Goal: Task Accomplishment & Management: Complete application form

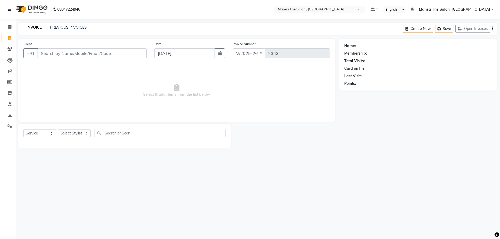
select select "7201"
select select "service"
click at [85, 134] on select "Select Stylist [PERSON_NAME] Manager [PERSON_NAME] [PERSON_NAME] [PERSON_NAME]" at bounding box center [74, 133] width 33 height 8
select select "82447"
click at [58, 129] on select "Select Stylist [PERSON_NAME] Manager [PERSON_NAME] [PERSON_NAME] [PERSON_NAME]" at bounding box center [74, 133] width 33 height 8
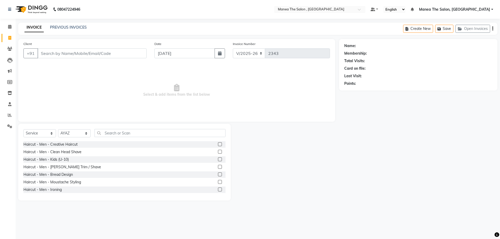
click at [218, 143] on label at bounding box center [220, 145] width 4 height 4
click at [218, 143] on input "checkbox" at bounding box center [219, 144] width 3 height 3
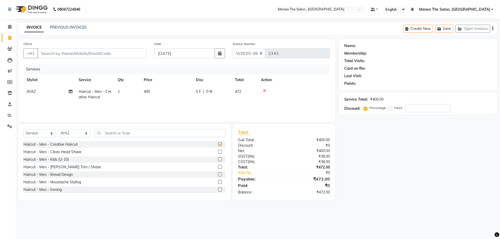
checkbox input "false"
click at [218, 166] on label at bounding box center [220, 167] width 4 height 4
click at [218, 166] on input "checkbox" at bounding box center [219, 167] width 3 height 3
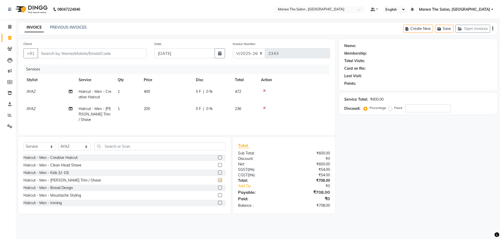
checkbox input "false"
click at [133, 52] on input "Client" at bounding box center [92, 53] width 109 height 10
type input "8"
type input "0"
type input "8"
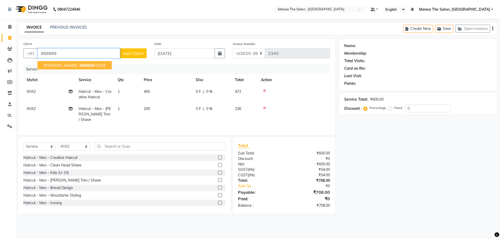
click at [57, 63] on button "[PERSON_NAME] 889889 1929" at bounding box center [75, 65] width 74 height 8
type input "8898891929"
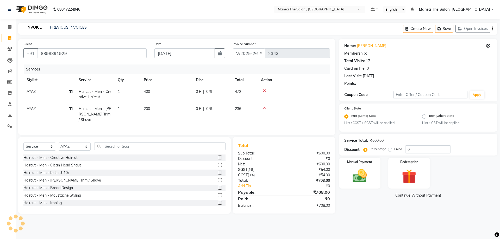
select select "1: Object"
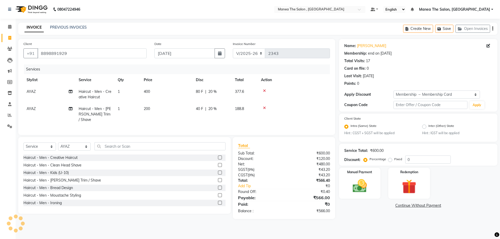
type input "20"
click at [367, 185] on img at bounding box center [360, 186] width 24 height 17
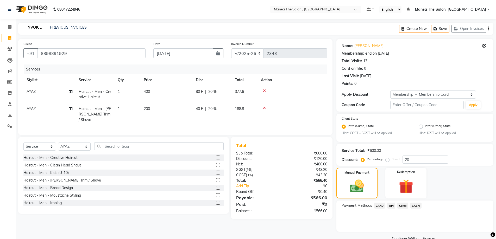
click at [393, 205] on span "UPI" at bounding box center [391, 206] width 8 height 6
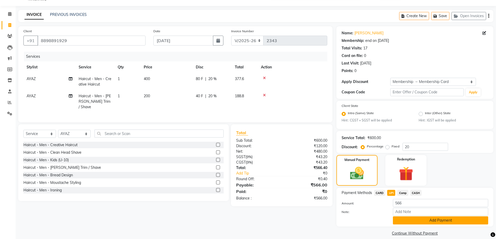
scroll to position [19, 0]
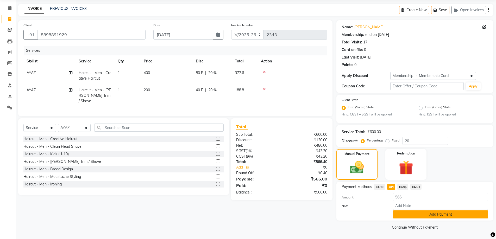
click at [457, 216] on button "Add Payment" at bounding box center [440, 215] width 95 height 8
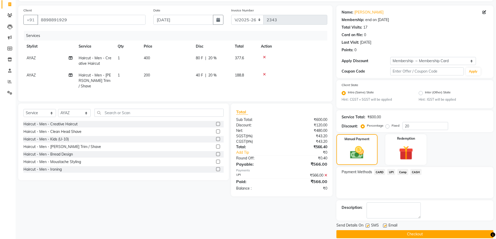
scroll to position [41, 0]
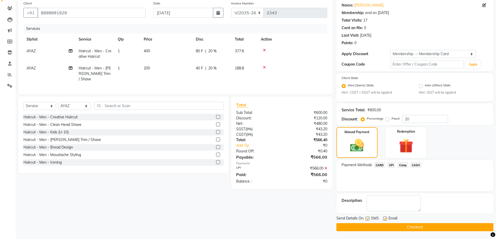
click at [453, 229] on button "Checkout" at bounding box center [415, 228] width 157 height 8
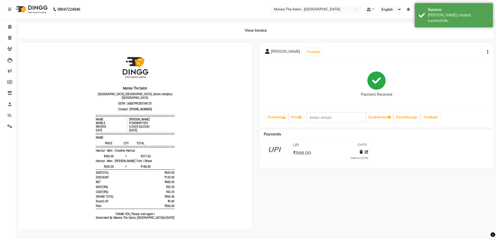
scroll to position [2, 0]
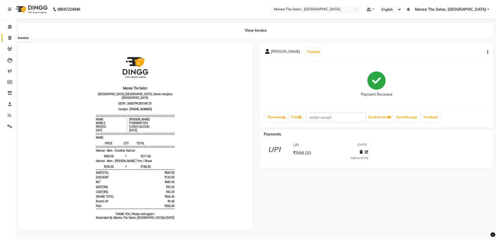
click at [10, 36] on icon at bounding box center [9, 38] width 3 height 4
select select "service"
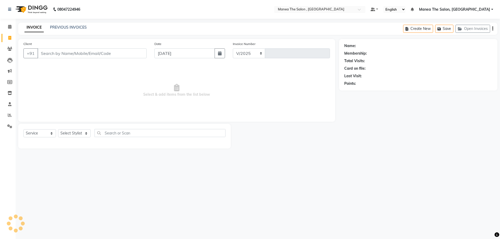
select select "7201"
type input "2344"
click at [87, 133] on select "Select Stylist [PERSON_NAME] Manager [PERSON_NAME] [PERSON_NAME] [PERSON_NAME]" at bounding box center [74, 133] width 33 height 8
select select "82447"
click at [58, 129] on select "Select Stylist [PERSON_NAME] Manager [PERSON_NAME] [PERSON_NAME] [PERSON_NAME]" at bounding box center [74, 133] width 33 height 8
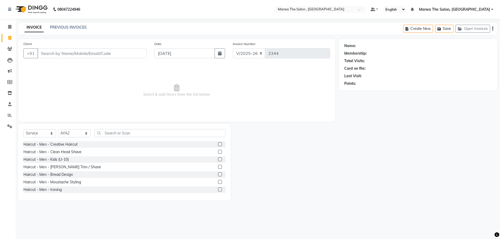
click at [218, 144] on label at bounding box center [220, 145] width 4 height 4
click at [218, 144] on input "checkbox" at bounding box center [219, 144] width 3 height 3
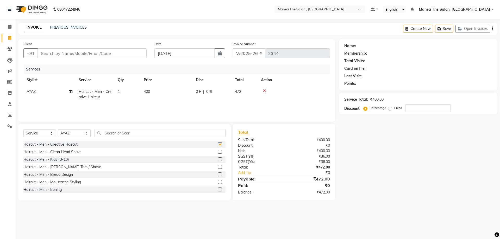
checkbox input "false"
click at [124, 51] on input "Client" at bounding box center [92, 53] width 109 height 10
type input "8"
type input "0"
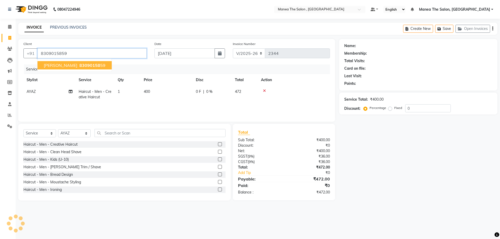
type input "8309015859"
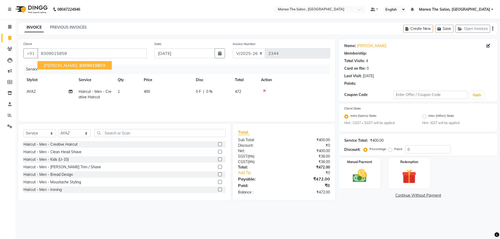
select select "1: Object"
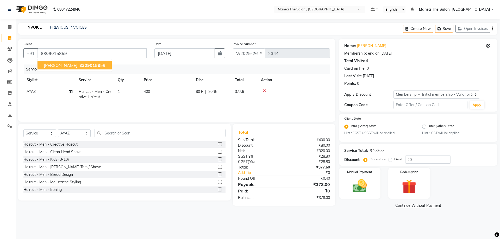
click at [82, 65] on span "83090158" at bounding box center [89, 65] width 21 height 5
type input "0"
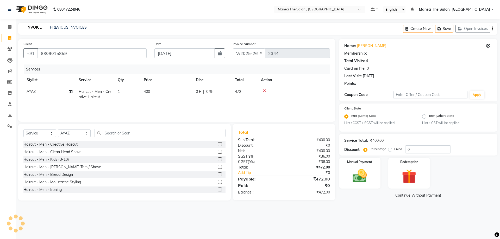
select select "1: Object"
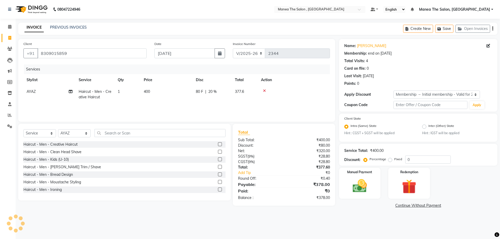
type input "20"
click at [368, 186] on img at bounding box center [360, 186] width 24 height 17
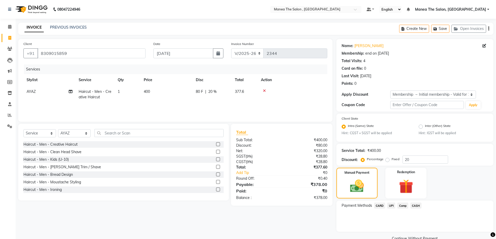
click at [394, 205] on span "UPI" at bounding box center [391, 206] width 8 height 6
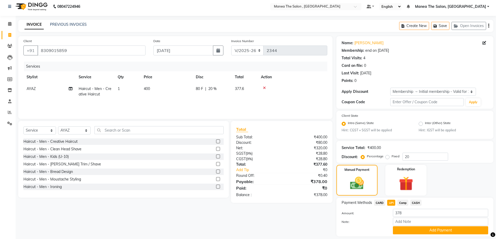
scroll to position [19, 0]
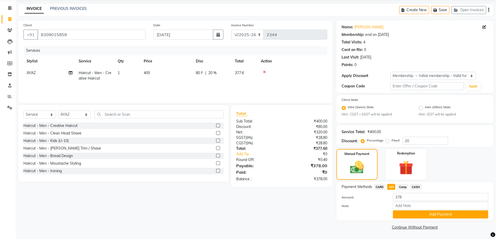
click at [465, 215] on button "Add Payment" at bounding box center [440, 215] width 95 height 8
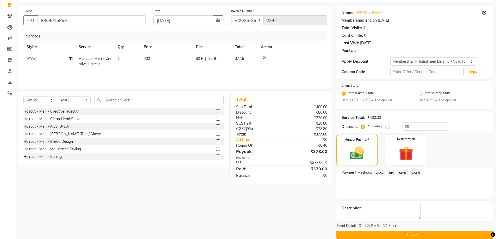
scroll to position [41, 0]
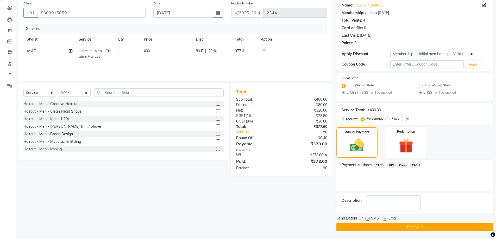
click at [413, 225] on button "Checkout" at bounding box center [415, 228] width 157 height 8
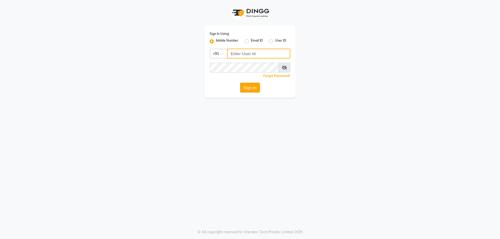
type input "9100166668"
click at [250, 92] on button "Sign In" at bounding box center [250, 88] width 20 height 10
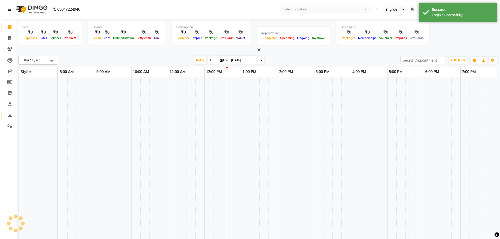
select select "en"
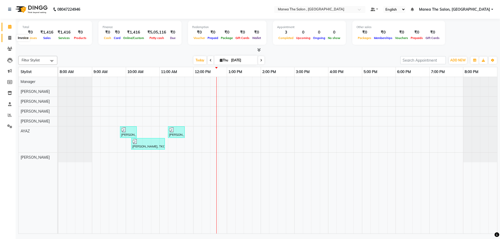
click at [10, 36] on icon at bounding box center [9, 38] width 3 height 4
select select "service"
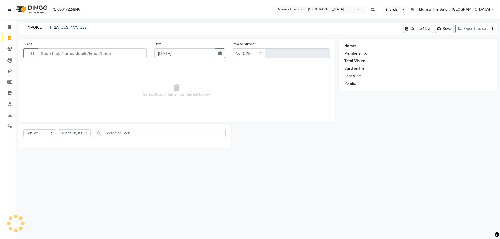
select select "7201"
type input "2345"
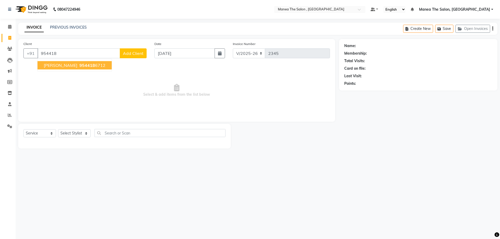
click at [79, 63] on span "954418" at bounding box center [87, 65] width 16 height 5
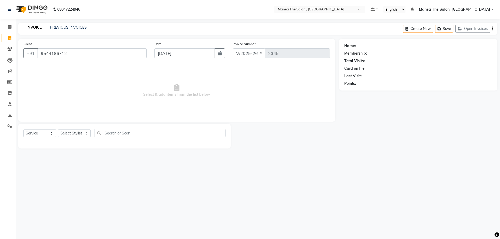
type input "9544186712"
select select "1: Object"
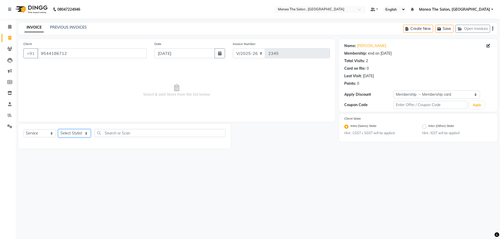
click at [81, 135] on select "Select Stylist [PERSON_NAME] Manager [PERSON_NAME] [PERSON_NAME] [PERSON_NAME]" at bounding box center [74, 133] width 33 height 8
select select "70825"
click at [58, 129] on select "Select Stylist [PERSON_NAME] Manager [PERSON_NAME] [PERSON_NAME] [PERSON_NAME]" at bounding box center [74, 133] width 33 height 8
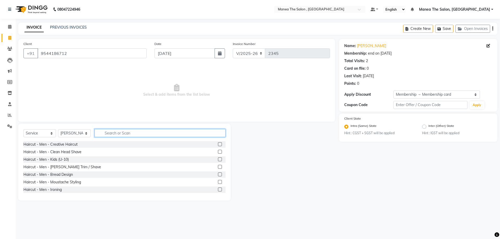
click at [127, 135] on input "text" at bounding box center [160, 133] width 131 height 8
type input "thr"
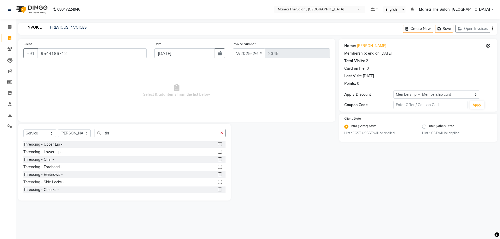
click at [218, 144] on label at bounding box center [220, 145] width 4 height 4
click at [218, 144] on input "checkbox" at bounding box center [219, 144] width 3 height 3
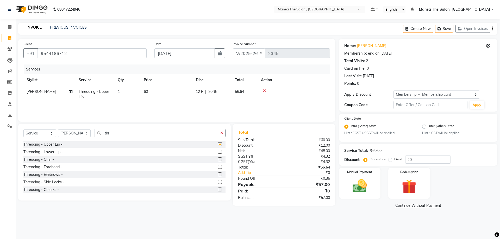
checkbox input "false"
click at [218, 167] on label at bounding box center [220, 167] width 4 height 4
click at [218, 167] on input "checkbox" at bounding box center [219, 167] width 3 height 3
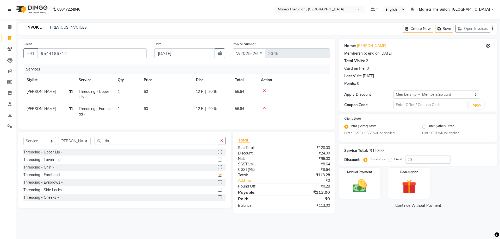
checkbox input "false"
click at [218, 184] on label at bounding box center [220, 183] width 4 height 4
click at [218, 184] on input "checkbox" at bounding box center [219, 182] width 3 height 3
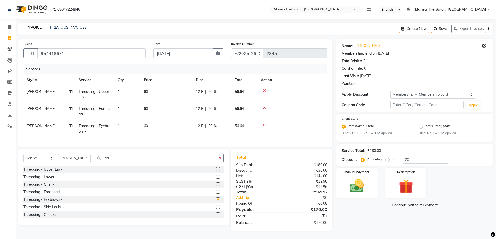
checkbox input "false"
drag, startPoint x: 113, startPoint y: 161, endPoint x: 88, endPoint y: 161, distance: 25.5
click at [88, 161] on div "Select Service Product Membership Package Voucher Prepaid Gift Card Select Styl…" at bounding box center [123, 160] width 200 height 12
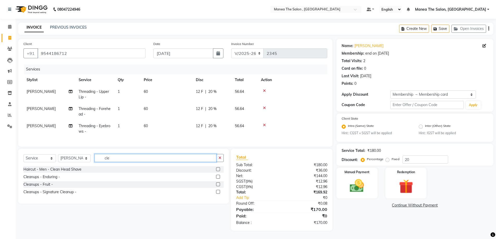
type input "cle"
click at [219, 187] on label at bounding box center [218, 185] width 4 height 4
click at [219, 187] on input "checkbox" at bounding box center [217, 184] width 3 height 3
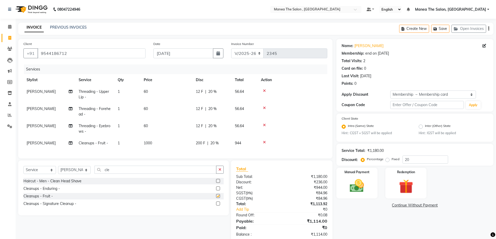
checkbox input "false"
drag, startPoint x: 112, startPoint y: 176, endPoint x: 94, endPoint y: 173, distance: 18.5
click at [94, 173] on div "Select Service Product Membership Package Voucher Prepaid Gift Card Select Styl…" at bounding box center [123, 172] width 200 height 12
click at [81, 174] on select "Select Stylist [PERSON_NAME] Manager [PERSON_NAME] [PERSON_NAME] [PERSON_NAME]" at bounding box center [74, 170] width 33 height 8
select select "78150"
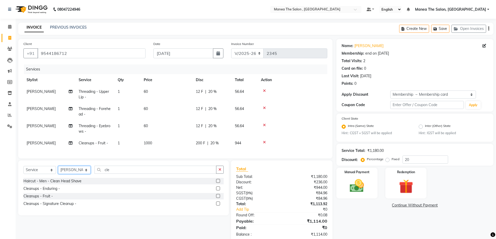
click at [58, 170] on select "Select Stylist [PERSON_NAME] Manager [PERSON_NAME] [PERSON_NAME] [PERSON_NAME]" at bounding box center [74, 170] width 33 height 8
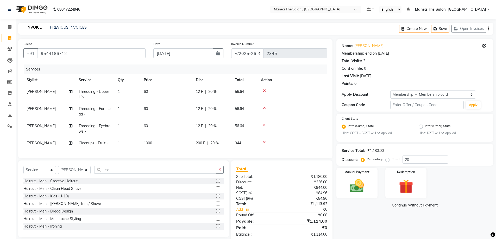
click at [105, 190] on div "Haircut - Men - Clean Head Shave" at bounding box center [123, 189] width 200 height 7
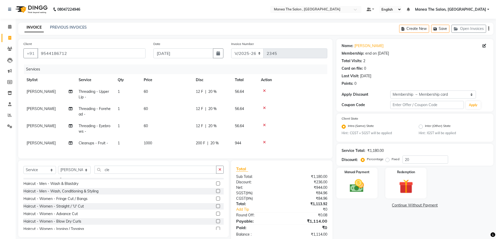
scroll to position [52, 0]
click at [216, 214] on label at bounding box center [218, 212] width 4 height 4
click at [216, 214] on input "checkbox" at bounding box center [217, 212] width 3 height 3
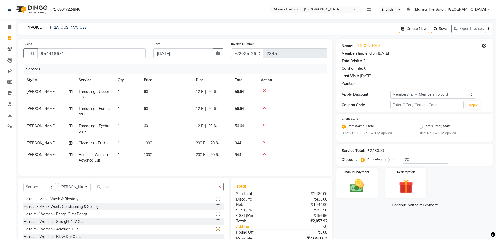
checkbox input "false"
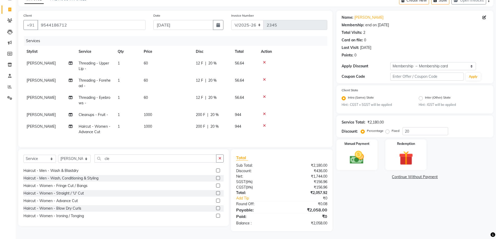
scroll to position [32, 0]
click at [353, 150] on img at bounding box center [357, 158] width 24 height 17
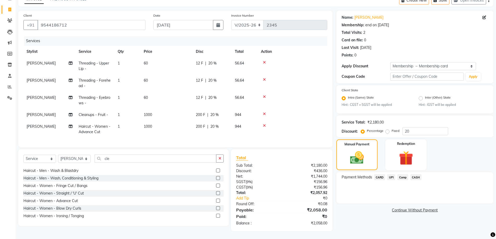
click at [417, 175] on span "CASH" at bounding box center [416, 178] width 11 height 6
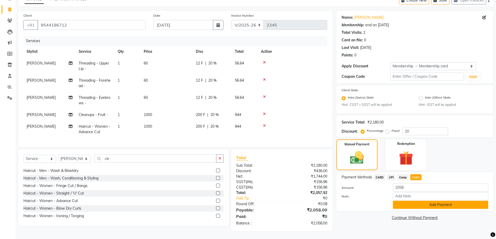
click at [416, 203] on button "Add Payment" at bounding box center [440, 205] width 95 height 8
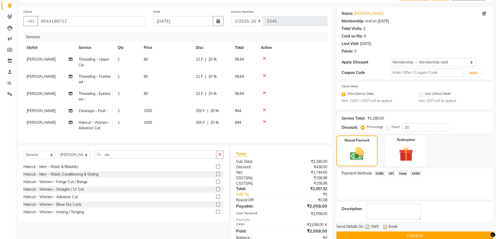
click at [417, 234] on button "Checkout" at bounding box center [415, 236] width 157 height 8
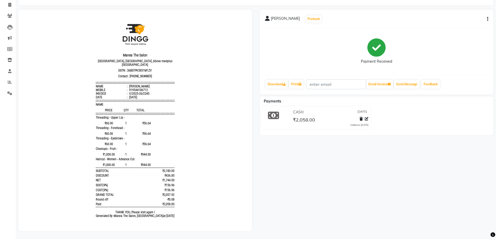
scroll to position [37, 0]
click at [308, 118] on span "₹2,058.00" at bounding box center [304, 120] width 22 height 7
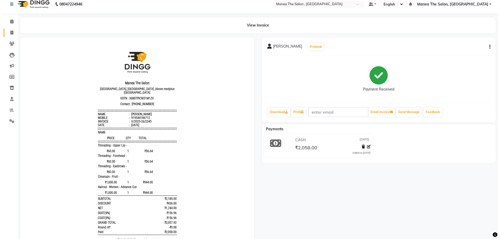
scroll to position [0, 0]
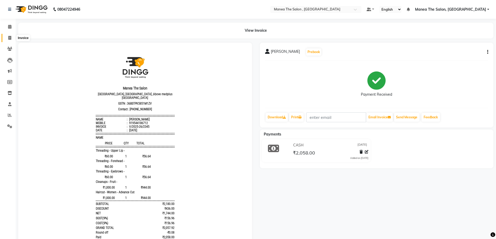
click at [9, 39] on icon at bounding box center [9, 38] width 3 height 4
select select "service"
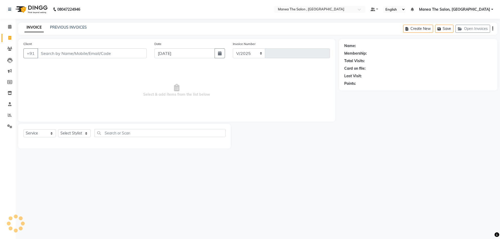
select select "7201"
type input "2346"
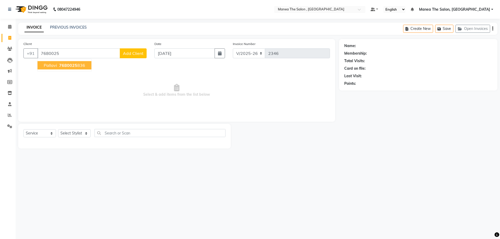
click at [78, 66] on ngb-highlight "7680025 836" at bounding box center [71, 65] width 27 height 5
type input "7680025836"
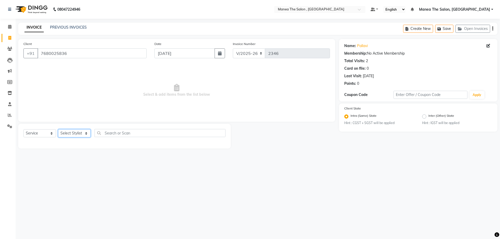
click at [80, 135] on select "Select Stylist [PERSON_NAME] Manager [PERSON_NAME] [PERSON_NAME] [PERSON_NAME]" at bounding box center [74, 133] width 33 height 8
select select "78150"
click at [58, 129] on select "Select Stylist [PERSON_NAME] Manager [PERSON_NAME] [PERSON_NAME] [PERSON_NAME]" at bounding box center [74, 133] width 33 height 8
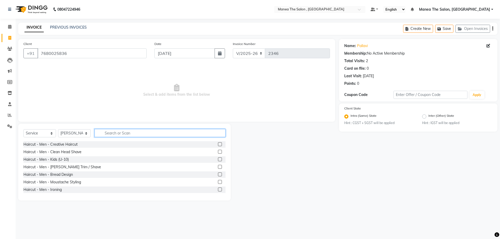
click at [151, 134] on input "text" at bounding box center [160, 133] width 131 height 8
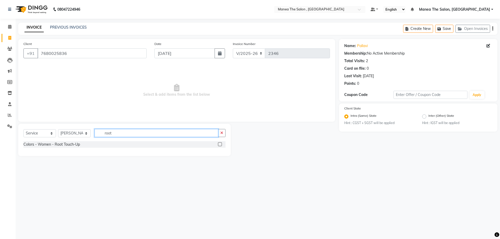
type input "root"
click at [221, 145] on label at bounding box center [220, 145] width 4 height 4
click at [221, 145] on input "checkbox" at bounding box center [219, 144] width 3 height 3
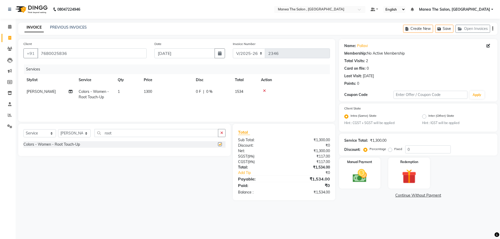
checkbox input "false"
click at [147, 91] on span "1300" at bounding box center [148, 91] width 8 height 5
select select "78150"
click at [149, 91] on input "1" at bounding box center [152, 93] width 20 height 8
click at [151, 91] on span "1300" at bounding box center [148, 91] width 8 height 5
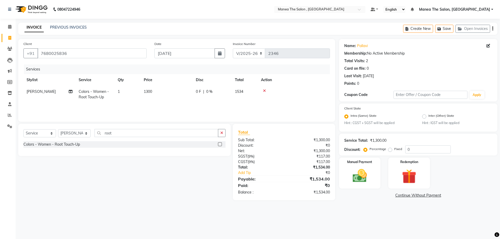
select select "78150"
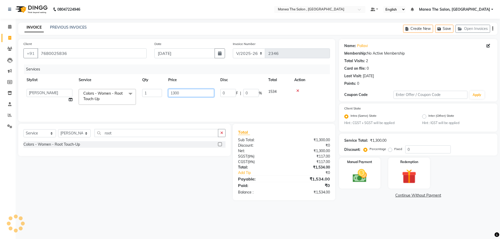
drag, startPoint x: 179, startPoint y: 93, endPoint x: 162, endPoint y: 93, distance: 16.7
click at [162, 93] on tr "AYAZ Manager prameela PUNITH Raj tillu SALMAN Soujanya Colors - Women - Root To…" at bounding box center [176, 97] width 307 height 22
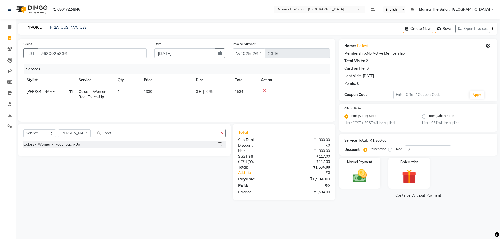
click at [170, 104] on div "Services Stylist Service Qty Price Disc Total Action Raj tillu Colors - Women -…" at bounding box center [176, 91] width 307 height 52
click at [79, 133] on select "Select Stylist [PERSON_NAME] Manager [PERSON_NAME] [PERSON_NAME] [PERSON_NAME]" at bounding box center [74, 133] width 33 height 8
click at [117, 182] on div "Select Service Product Membership Package Voucher Prepaid Gift Card Select Styl…" at bounding box center [122, 162] width 217 height 77
drag, startPoint x: 124, startPoint y: 134, endPoint x: 104, endPoint y: 135, distance: 19.3
click at [104, 135] on input "root" at bounding box center [157, 133] width 124 height 8
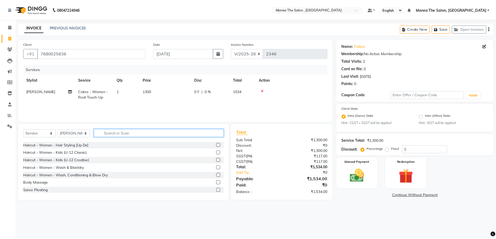
scroll to position [130, 0]
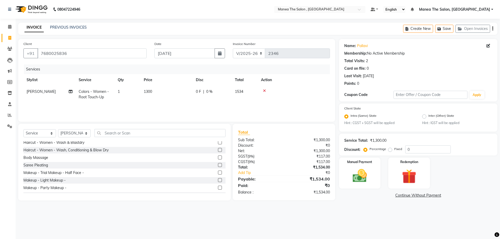
click at [218, 151] on label at bounding box center [220, 150] width 4 height 4
click at [218, 151] on input "checkbox" at bounding box center [219, 150] width 3 height 3
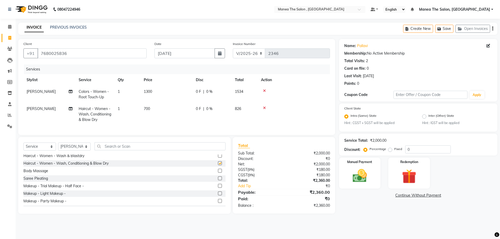
checkbox input "false"
drag, startPoint x: 415, startPoint y: 146, endPoint x: 358, endPoint y: 151, distance: 56.8
click at [365, 151] on div "Service Total: ₹2,000.00 Discount: Percentage Fixed 0" at bounding box center [418, 145] width 148 height 18
type input "25"
click at [361, 174] on img at bounding box center [360, 176] width 24 height 17
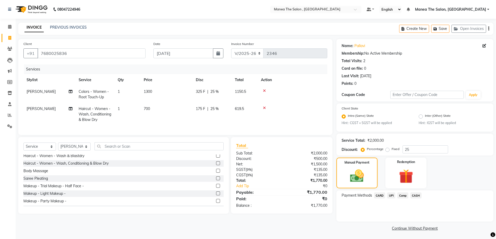
click at [413, 196] on span "CASH" at bounding box center [416, 196] width 11 height 6
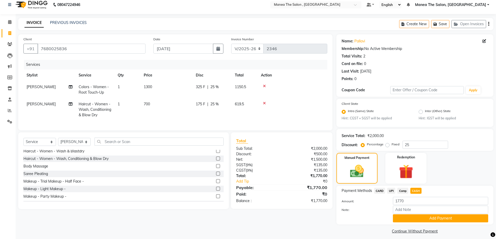
scroll to position [9, 0]
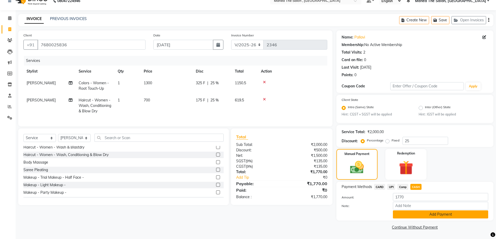
click at [417, 217] on button "Add Payment" at bounding box center [440, 215] width 95 height 8
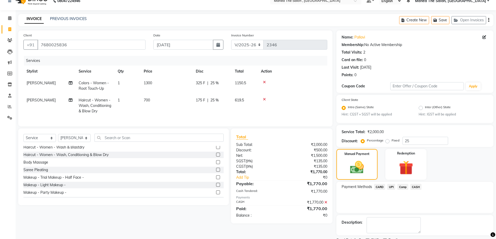
scroll to position [30, 0]
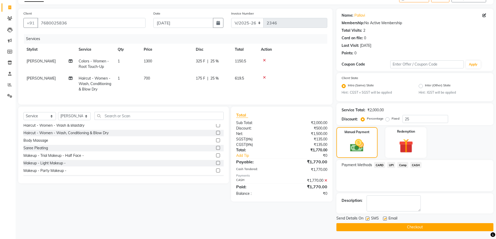
click at [397, 231] on button "Checkout" at bounding box center [415, 228] width 157 height 8
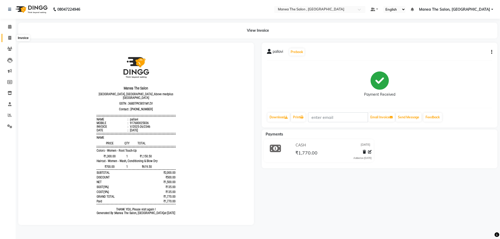
click at [9, 36] on icon at bounding box center [9, 38] width 3 height 4
select select "service"
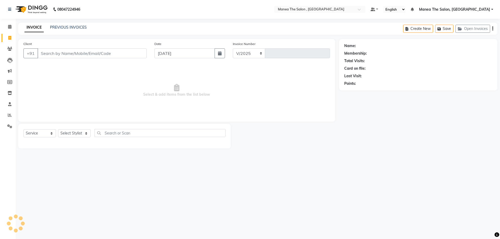
select select "7201"
type input "2347"
drag, startPoint x: 80, startPoint y: 133, endPoint x: 74, endPoint y: 135, distance: 6.3
click at [80, 133] on select "Select Stylist [PERSON_NAME] Manager [PERSON_NAME] [PERSON_NAME] [PERSON_NAME]" at bounding box center [74, 133] width 33 height 8
select select "70825"
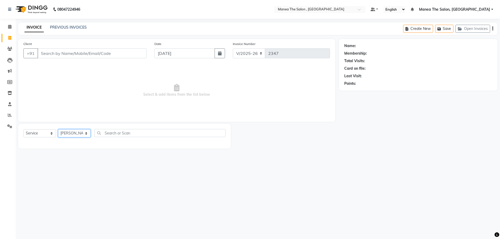
click at [58, 129] on select "Select Stylist [PERSON_NAME] Manager [PERSON_NAME] [PERSON_NAME] [PERSON_NAME]" at bounding box center [74, 133] width 33 height 8
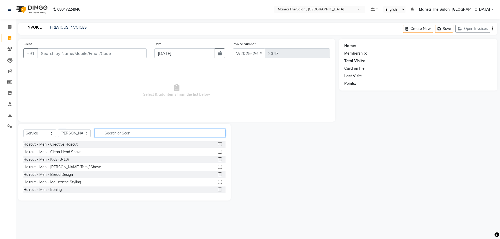
click at [119, 133] on input "text" at bounding box center [160, 133] width 131 height 8
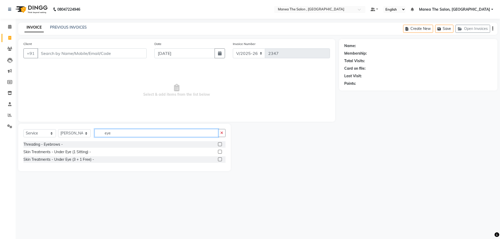
type input "eye"
drag, startPoint x: 220, startPoint y: 143, endPoint x: 209, endPoint y: 144, distance: 10.4
click at [220, 143] on label at bounding box center [220, 145] width 4 height 4
click at [220, 143] on input "checkbox" at bounding box center [219, 144] width 3 height 3
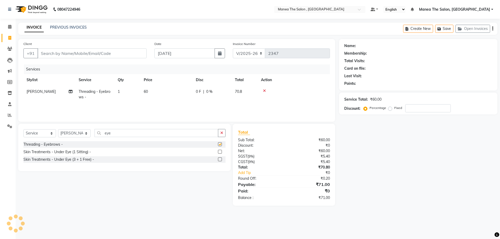
checkbox input "false"
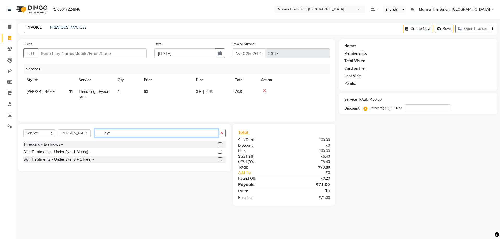
click at [155, 134] on input "eye" at bounding box center [157, 133] width 124 height 8
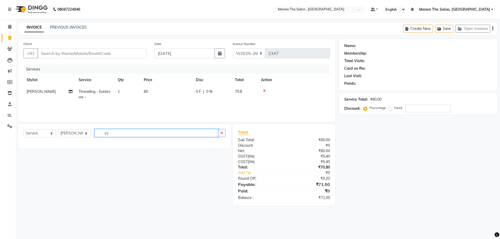
type input "e"
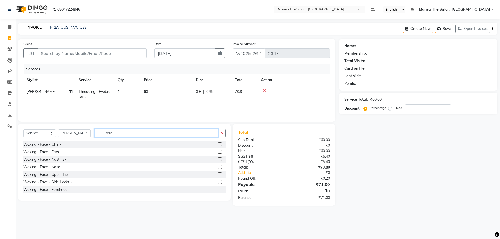
type input "wax"
click at [218, 174] on label at bounding box center [220, 175] width 4 height 4
click at [218, 174] on input "checkbox" at bounding box center [219, 174] width 3 height 3
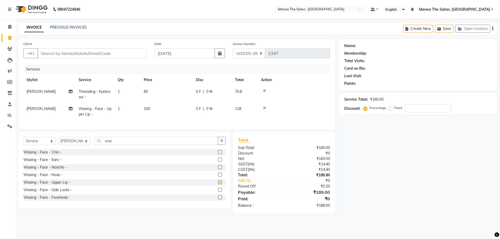
checkbox input "false"
click at [218, 181] on label at bounding box center [220, 179] width 4 height 4
click at [218, 181] on input "checkbox" at bounding box center [219, 179] width 3 height 3
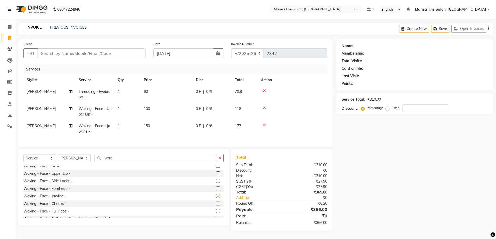
checkbox input "false"
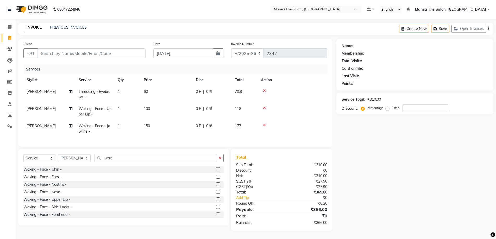
click at [216, 202] on label at bounding box center [218, 200] width 4 height 4
click at [216, 202] on input "checkbox" at bounding box center [217, 199] width 3 height 3
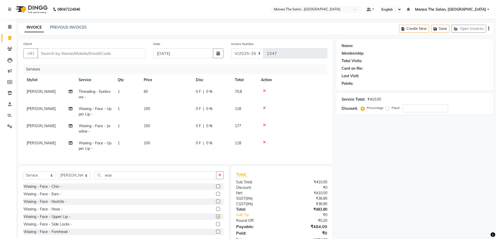
checkbox input "false"
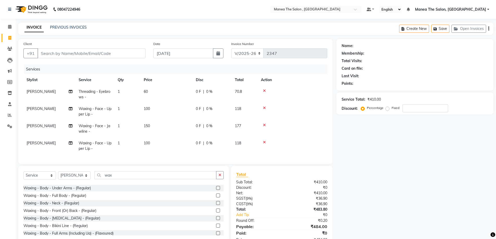
click at [216, 236] on label at bounding box center [218, 234] width 4 height 4
click at [216, 236] on input "checkbox" at bounding box center [217, 233] width 3 height 3
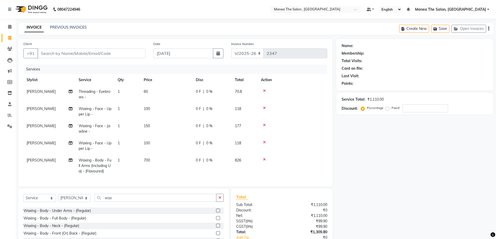
checkbox input "false"
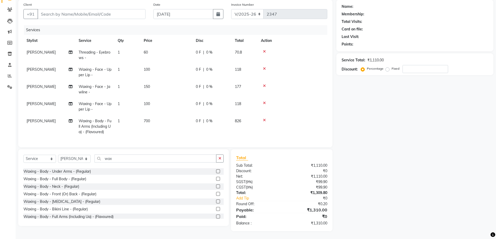
scroll to position [0, 0]
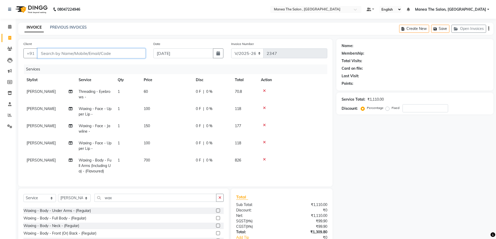
click at [79, 54] on input "Client" at bounding box center [92, 53] width 108 height 10
type input "9"
type input "0"
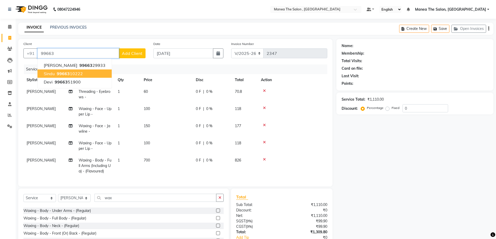
click at [84, 74] on button "sindu 99663 10222" at bounding box center [75, 74] width 74 height 8
type input "9966310222"
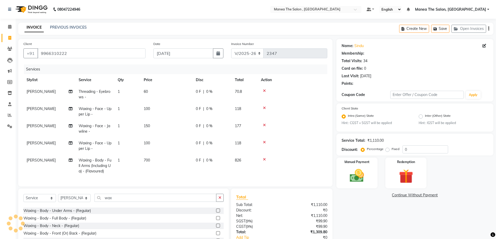
type input "20"
select select "1: Object"
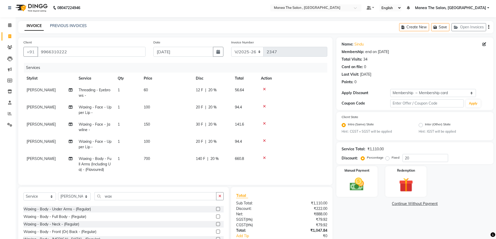
scroll to position [43, 0]
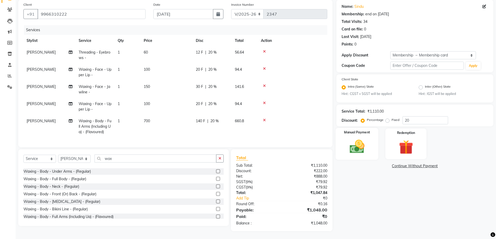
click at [350, 140] on img at bounding box center [357, 147] width 24 height 17
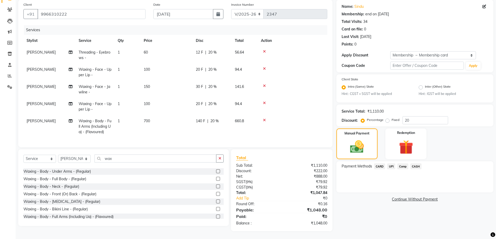
click at [418, 164] on span "CASH" at bounding box center [416, 167] width 11 height 6
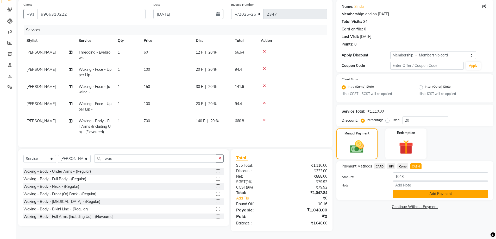
click at [417, 191] on button "Add Payment" at bounding box center [440, 194] width 95 height 8
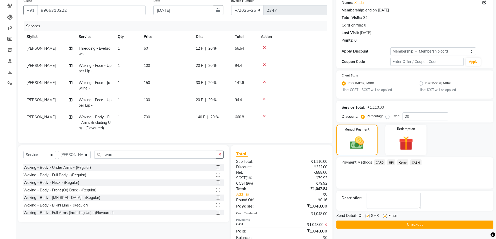
scroll to position [62, 0]
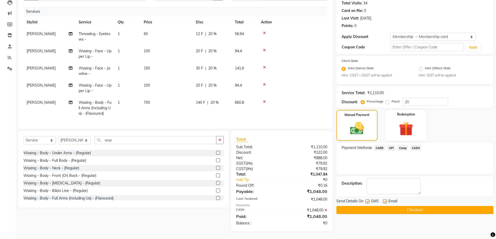
click at [408, 207] on button "Checkout" at bounding box center [415, 210] width 157 height 8
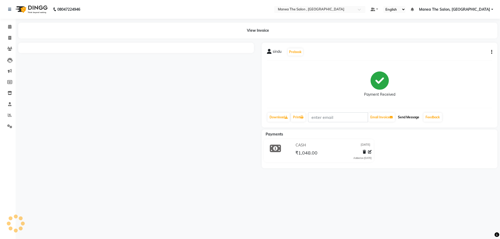
click at [410, 118] on button "Send Message" at bounding box center [409, 117] width 26 height 9
drag, startPoint x: 11, startPoint y: 37, endPoint x: 8, endPoint y: 39, distance: 3.2
click at [10, 38] on icon at bounding box center [9, 38] width 3 height 4
select select "service"
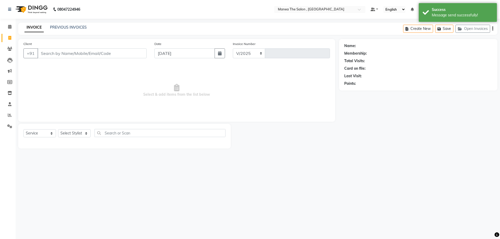
select select "7201"
type input "2348"
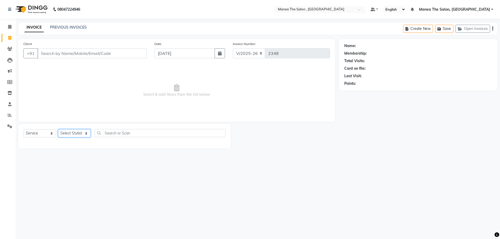
click at [84, 132] on select "Select Stylist [PERSON_NAME] Manager [PERSON_NAME] [PERSON_NAME] [PERSON_NAME]" at bounding box center [74, 133] width 33 height 8
select select "82447"
click at [58, 129] on select "Select Stylist [PERSON_NAME] Manager [PERSON_NAME] [PERSON_NAME] [PERSON_NAME]" at bounding box center [74, 133] width 33 height 8
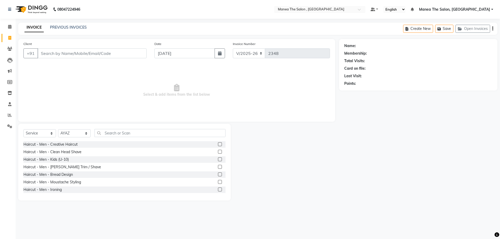
click at [218, 143] on label at bounding box center [220, 145] width 4 height 4
click at [218, 143] on input "checkbox" at bounding box center [219, 144] width 3 height 3
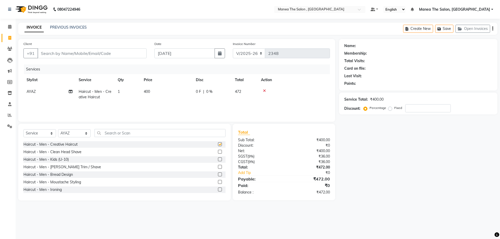
checkbox input "false"
click at [218, 166] on label at bounding box center [220, 167] width 4 height 4
click at [218, 166] on input "checkbox" at bounding box center [219, 167] width 3 height 3
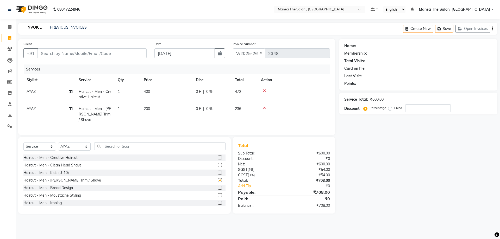
checkbox input "false"
click at [162, 145] on input "text" at bounding box center [160, 147] width 131 height 8
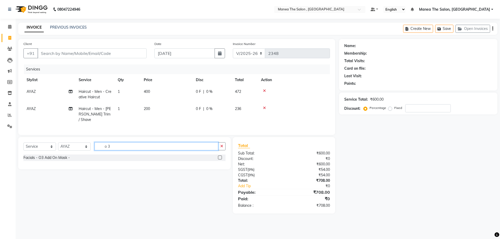
type input "o 3"
click at [220, 156] on label at bounding box center [220, 158] width 4 height 4
click at [220, 156] on input "checkbox" at bounding box center [219, 157] width 3 height 3
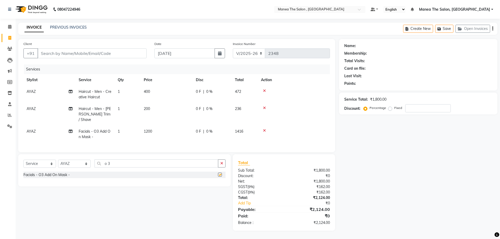
checkbox input "false"
click at [222, 163] on icon "button" at bounding box center [221, 164] width 3 height 4
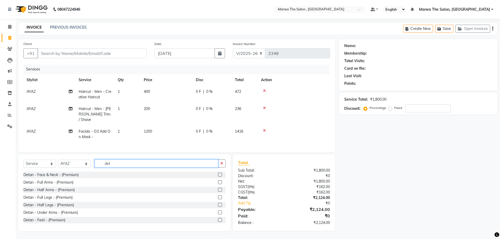
type input "det"
click at [218, 173] on label at bounding box center [220, 175] width 4 height 4
click at [218, 174] on input "checkbox" at bounding box center [219, 175] width 3 height 3
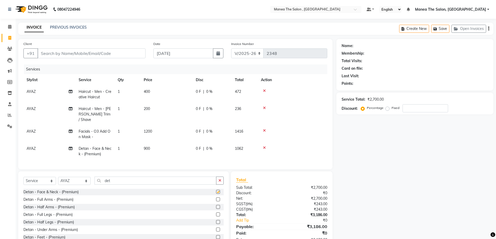
checkbox input "false"
click at [77, 53] on input "Client" at bounding box center [92, 53] width 108 height 10
type input "7"
type input "0"
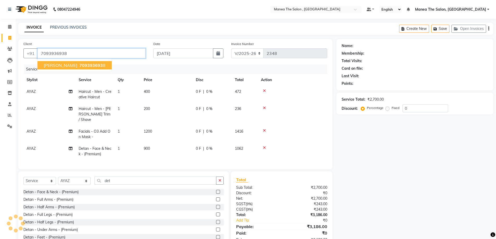
type input "7093936938"
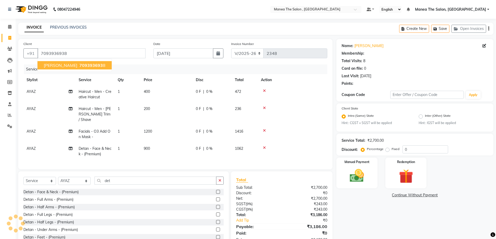
select select "1: Object"
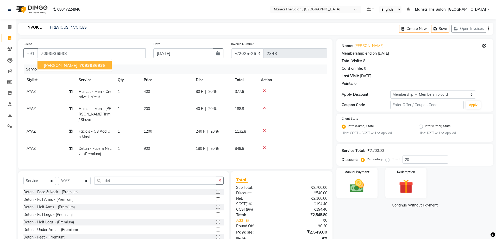
click at [79, 65] on span "709393693" at bounding box center [90, 65] width 23 height 5
type input "0"
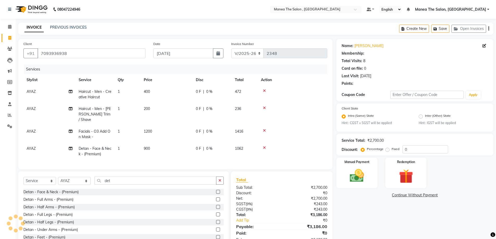
select select "1: Object"
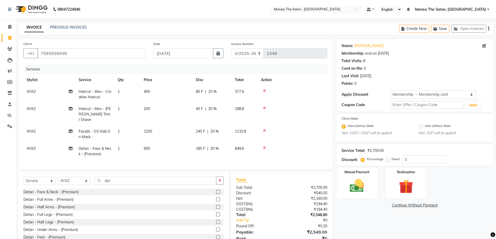
type input "20"
click at [392, 160] on label "Fixed" at bounding box center [396, 159] width 8 height 5
click at [387, 160] on input "Fixed" at bounding box center [389, 160] width 4 height 4
radio input "true"
drag, startPoint x: 411, startPoint y: 161, endPoint x: 395, endPoint y: 161, distance: 15.6
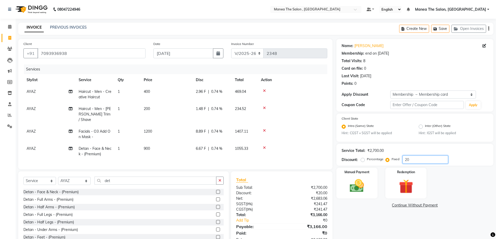
click at [395, 161] on div "Percentage Fixed 20" at bounding box center [405, 160] width 86 height 8
type input "500"
click at [446, 196] on div "Manual Payment Redemption" at bounding box center [415, 183] width 165 height 31
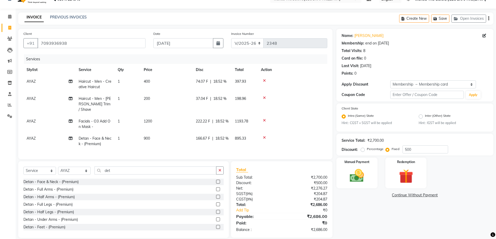
scroll to position [15, 0]
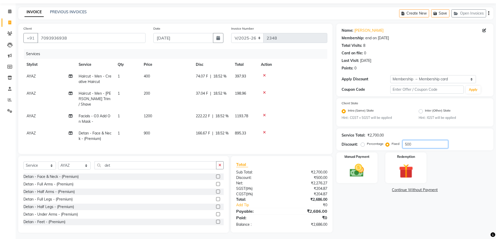
drag, startPoint x: 417, startPoint y: 144, endPoint x: 380, endPoint y: 145, distance: 37.3
click at [380, 145] on div "Percentage Fixed 500" at bounding box center [405, 144] width 86 height 8
type input "20"
click at [392, 145] on label "Fixed" at bounding box center [396, 144] width 8 height 5
click at [387, 145] on input "Fixed" at bounding box center [389, 144] width 4 height 4
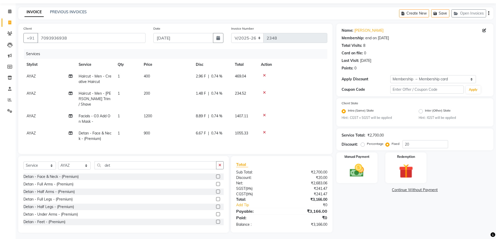
click at [367, 145] on label "Percentage" at bounding box center [375, 144] width 17 height 5
click at [362, 145] on input "Percentage" at bounding box center [364, 144] width 4 height 4
radio input "true"
click at [264, 76] on icon at bounding box center [264, 76] width 3 height 4
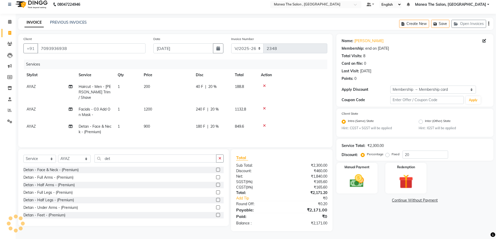
scroll to position [3, 0]
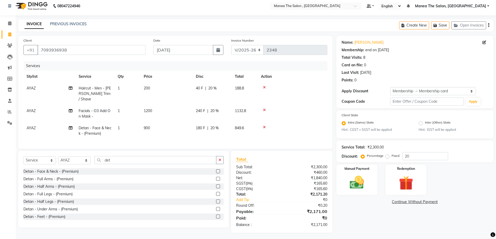
click at [264, 108] on icon at bounding box center [264, 110] width 3 height 4
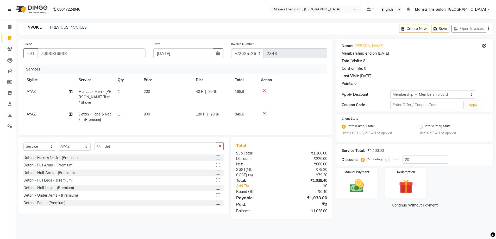
scroll to position [0, 0]
drag, startPoint x: 112, startPoint y: 145, endPoint x: 85, endPoint y: 150, distance: 27.8
click at [85, 150] on div "Select Service Product Membership Package Voucher Prepaid Gift Card Select Styl…" at bounding box center [124, 149] width 202 height 12
type input "\"
click at [218, 156] on label at bounding box center [220, 158] width 4 height 4
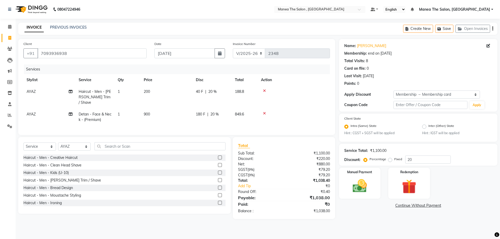
click at [218, 156] on input "checkbox" at bounding box center [219, 157] width 3 height 3
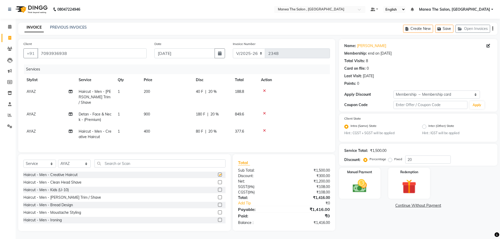
checkbox input "false"
drag, startPoint x: 428, startPoint y: 159, endPoint x: 396, endPoint y: 167, distance: 33.2
click at [388, 161] on div "Percentage Fixed 20" at bounding box center [408, 160] width 86 height 8
type input "0"
click at [400, 219] on div "Name: Pryanka Membership: end on 02-01-2027 Total Visits: 8 Card on file: 0 Las…" at bounding box center [420, 135] width 162 height 192
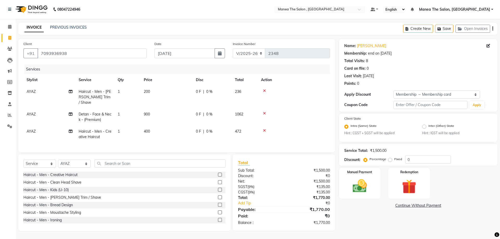
click at [394, 158] on label "Fixed" at bounding box center [398, 159] width 8 height 5
click at [390, 158] on input "Fixed" at bounding box center [392, 160] width 4 height 4
radio input "true"
drag, startPoint x: 421, startPoint y: 160, endPoint x: 378, endPoint y: 160, distance: 42.7
click at [378, 160] on div "Percentage Fixed 0" at bounding box center [408, 160] width 86 height 8
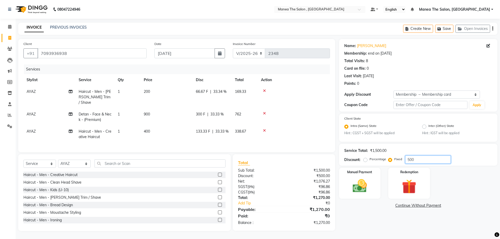
type input "500"
click at [371, 214] on div "Name: Pryanka Membership: end on 02-01-2027 Total Visits: 8 Card on file: 0 Las…" at bounding box center [420, 135] width 162 height 192
click at [366, 191] on img at bounding box center [360, 186] width 24 height 17
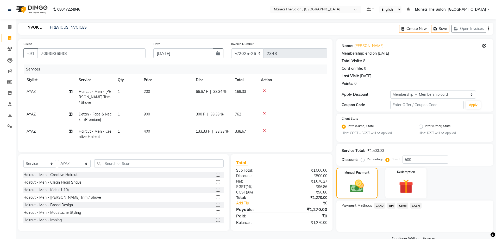
click at [418, 205] on span "CASH" at bounding box center [416, 206] width 11 height 6
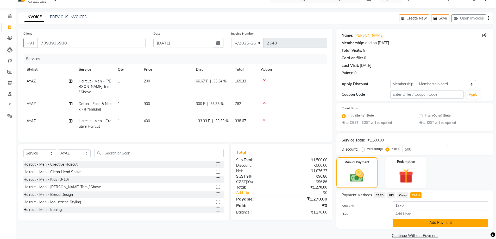
scroll to position [19, 0]
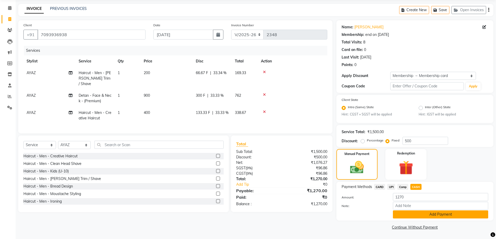
click at [421, 214] on button "Add Payment" at bounding box center [440, 215] width 95 height 8
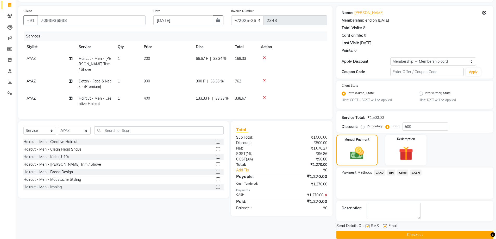
scroll to position [41, 0]
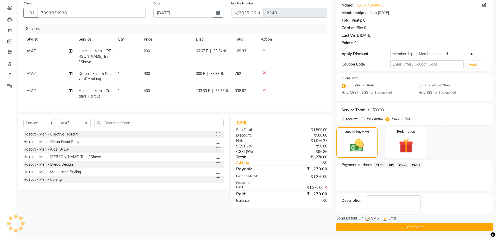
click at [416, 228] on button "Checkout" at bounding box center [415, 228] width 157 height 8
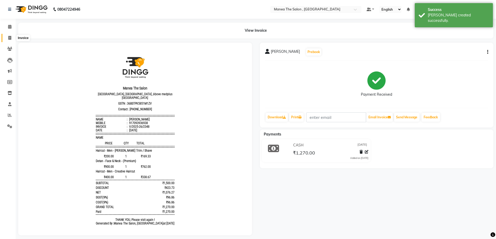
click at [11, 37] on span at bounding box center [9, 38] width 9 height 6
select select "service"
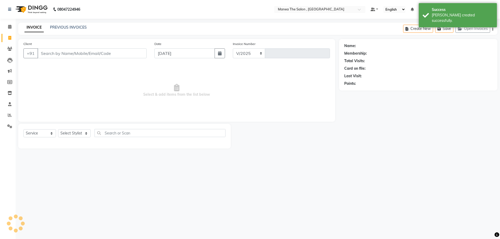
select select "7201"
type input "2349"
click at [63, 29] on link "PREVIOUS INVOICES" at bounding box center [68, 27] width 37 height 5
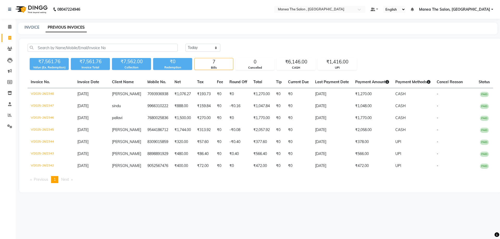
click at [32, 30] on div "INVOICE" at bounding box center [31, 27] width 15 height 5
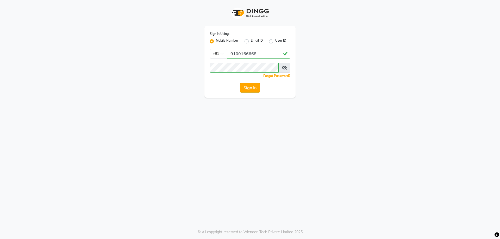
click at [246, 86] on button "Sign In" at bounding box center [250, 88] width 20 height 10
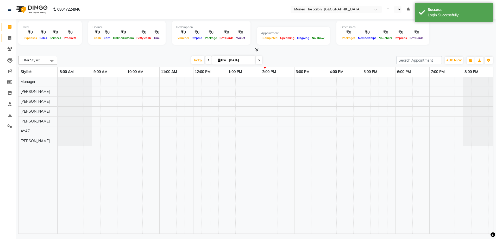
click at [10, 38] on icon at bounding box center [9, 38] width 3 height 4
select select "en"
select select "service"
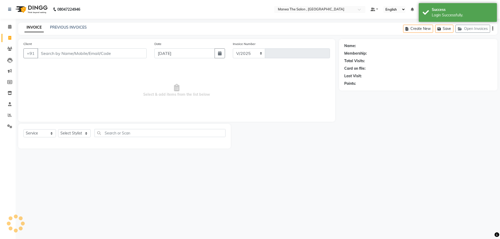
select select "7201"
type input "2349"
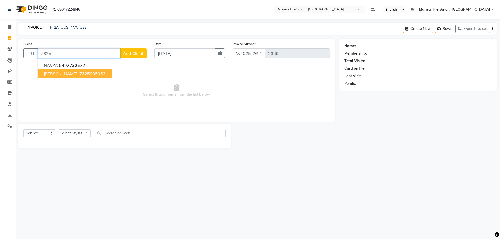
click at [79, 74] on span "7325" at bounding box center [84, 73] width 10 height 5
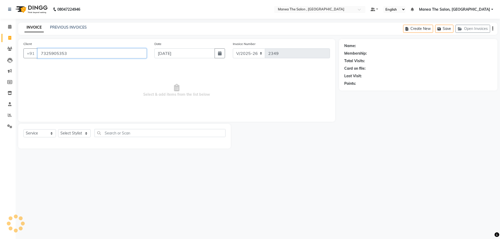
type input "7325905353"
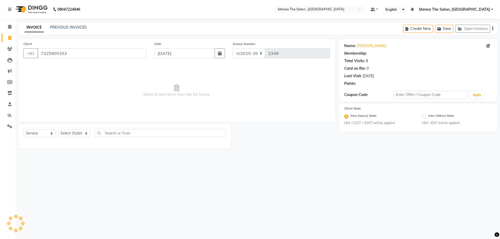
select select "1: Object"
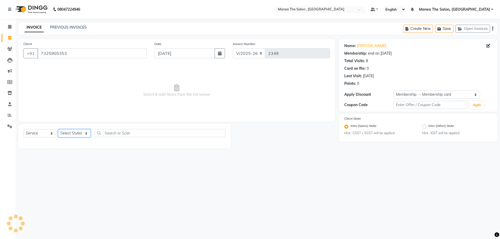
click at [82, 134] on select "Select Stylist [PERSON_NAME] Manager [PERSON_NAME] [PERSON_NAME] [PERSON_NAME]" at bounding box center [74, 133] width 33 height 8
select select "78150"
click at [58, 129] on select "Select Stylist [PERSON_NAME] Manager [PERSON_NAME] [PERSON_NAME] [PERSON_NAME]" at bounding box center [74, 133] width 33 height 8
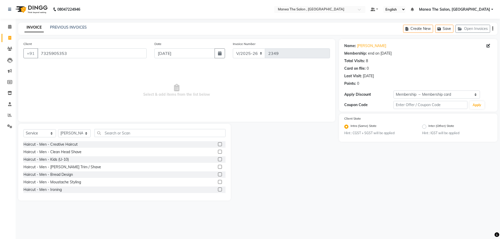
click at [218, 145] on label at bounding box center [220, 145] width 4 height 4
click at [218, 145] on input "checkbox" at bounding box center [219, 144] width 3 height 3
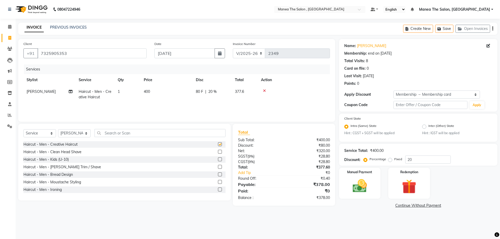
checkbox input "false"
click at [218, 176] on label at bounding box center [220, 175] width 4 height 4
click at [218, 176] on input "checkbox" at bounding box center [219, 174] width 3 height 3
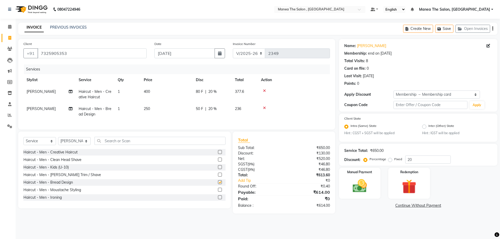
checkbox input "false"
click at [354, 182] on img at bounding box center [360, 186] width 24 height 17
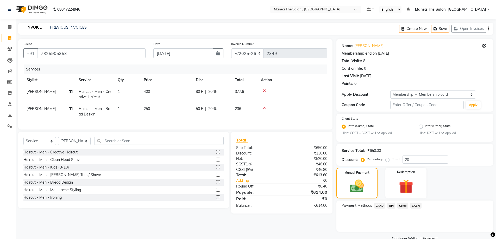
click at [380, 206] on span "CARD" at bounding box center [379, 206] width 11 height 6
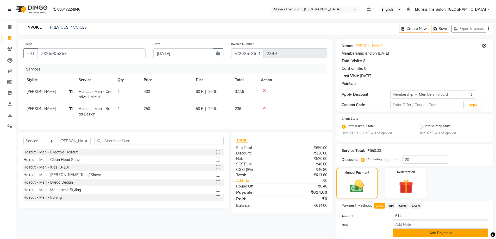
click at [421, 235] on button "Add Payment" at bounding box center [440, 234] width 95 height 8
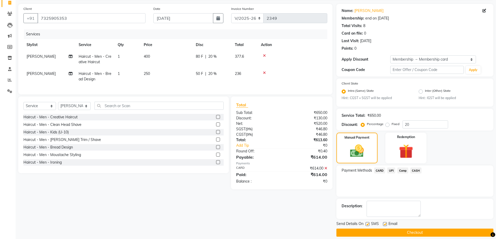
scroll to position [41, 0]
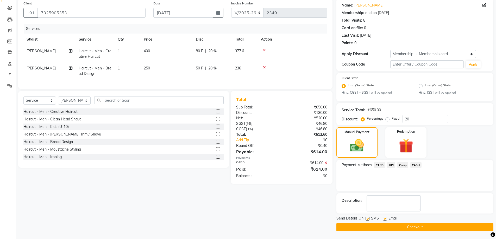
click at [412, 229] on button "Checkout" at bounding box center [415, 228] width 157 height 8
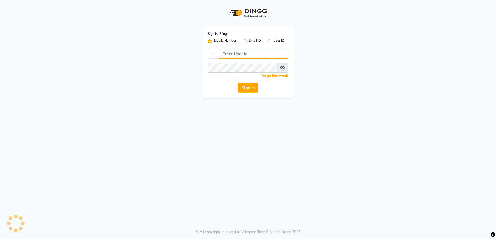
type input "9100166668"
click at [251, 89] on button "Sign In" at bounding box center [250, 88] width 20 height 10
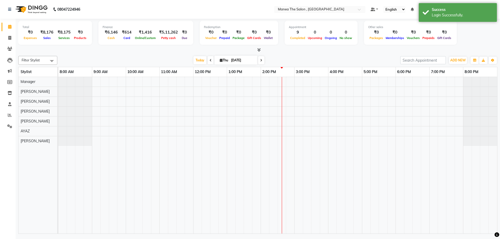
select select "en"
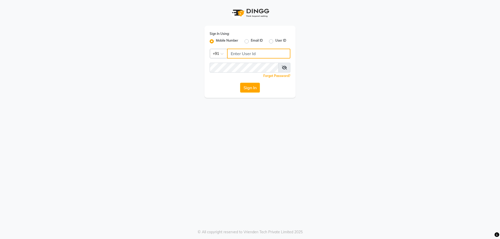
type input "9100166668"
click at [249, 89] on button "Sign In" at bounding box center [250, 88] width 20 height 10
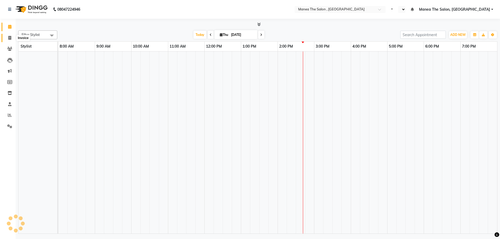
click at [9, 39] on icon at bounding box center [9, 38] width 3 height 4
select select "service"
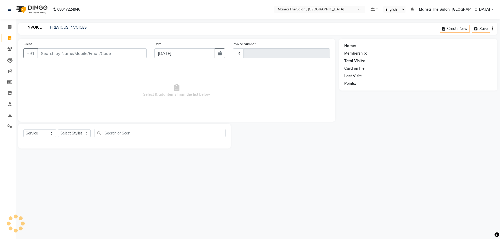
select select "en"
select select "7201"
type input "2350"
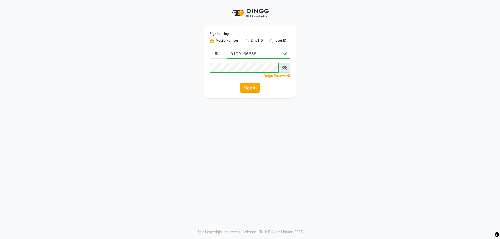
click at [254, 91] on button "Sign In" at bounding box center [250, 88] width 20 height 10
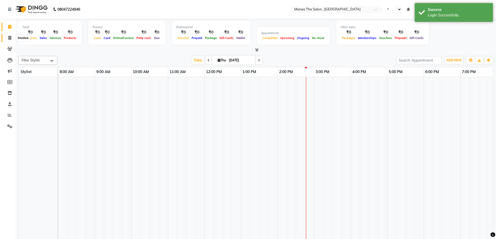
click at [10, 39] on icon at bounding box center [9, 38] width 3 height 4
select select "en"
select select "service"
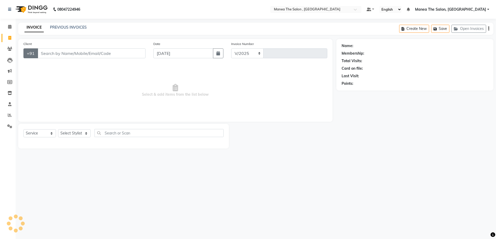
select select "7201"
type input "2350"
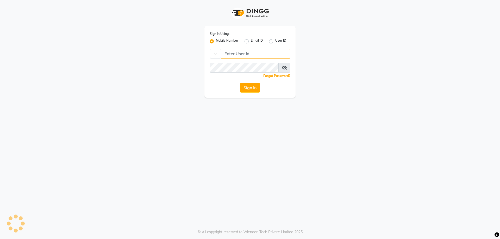
type input "9100166668"
click at [245, 88] on button "Sign In" at bounding box center [250, 88] width 20 height 10
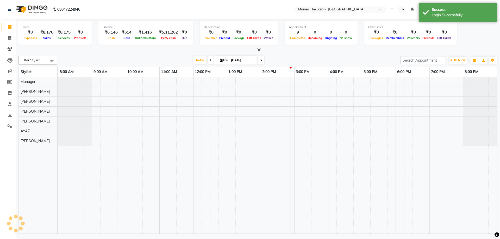
select select "en"
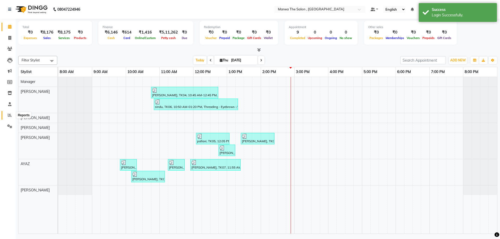
click at [10, 116] on icon at bounding box center [10, 115] width 4 height 4
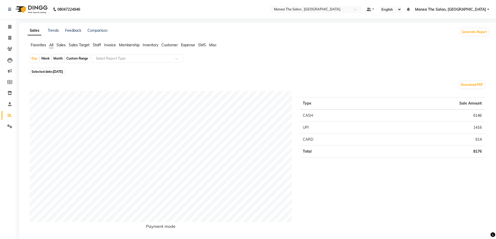
click at [59, 59] on div "Month" at bounding box center [58, 58] width 12 height 7
select select "9"
select select "2025"
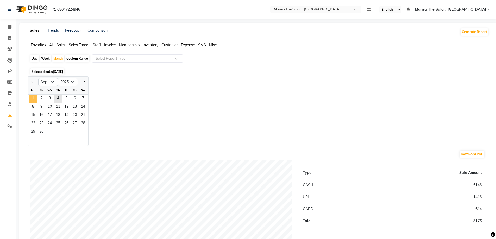
click at [33, 99] on span "1" at bounding box center [33, 99] width 8 height 8
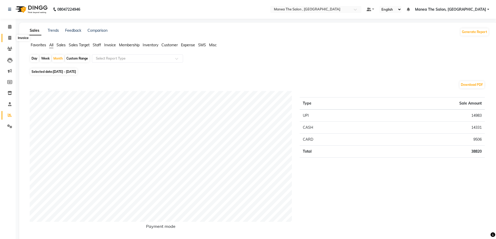
click at [11, 36] on icon at bounding box center [9, 38] width 3 height 4
select select "service"
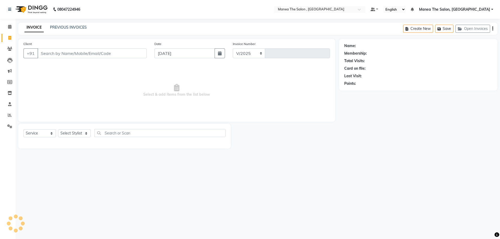
select select "7201"
type input "2350"
